Goal: Navigation & Orientation: Find specific page/section

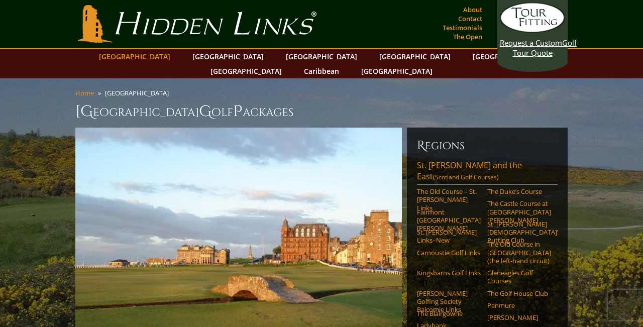
click at [164, 56] on link "[GEOGRAPHIC_DATA]" at bounding box center [134, 56] width 81 height 15
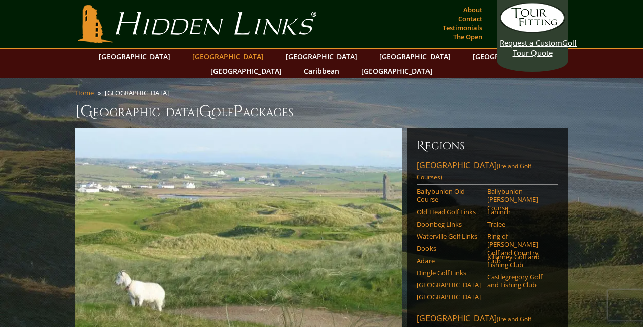
click at [209, 58] on link "[GEOGRAPHIC_DATA]" at bounding box center [227, 56] width 81 height 15
